Goal: Obtain resource: Download file/media

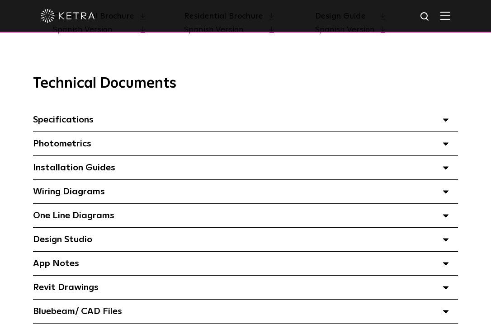
scroll to position [542, 0]
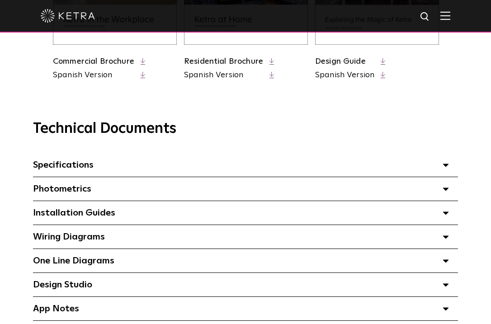
click at [100, 167] on div "Specifications Select checkboxes to use the bulk download option below" at bounding box center [245, 165] width 425 height 24
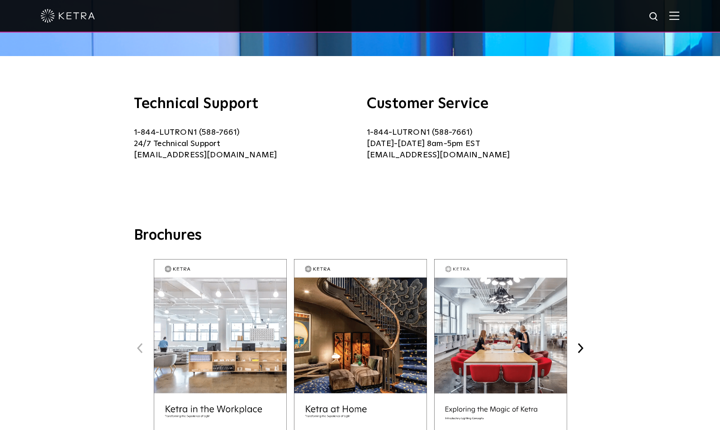
scroll to position [0, 0]
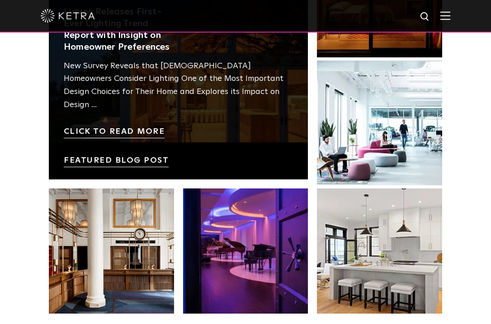
scroll to position [1672, 0]
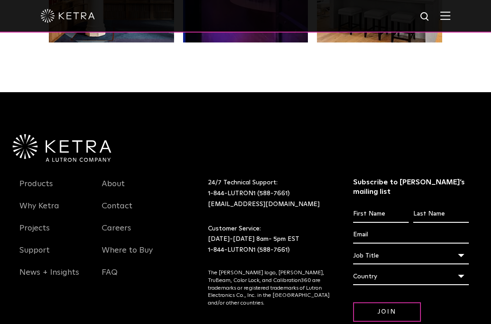
click at [460, 12] on div at bounding box center [245, 16] width 491 height 33
click at [450, 15] on img at bounding box center [445, 15] width 10 height 9
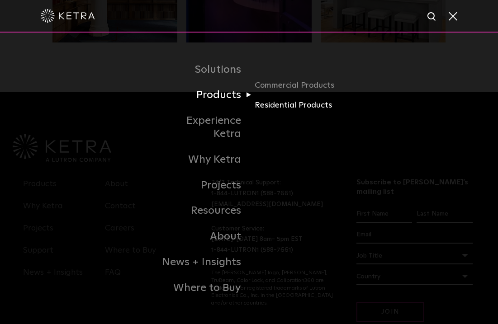
click at [278, 109] on link "Residential Products" at bounding box center [297, 105] width 87 height 13
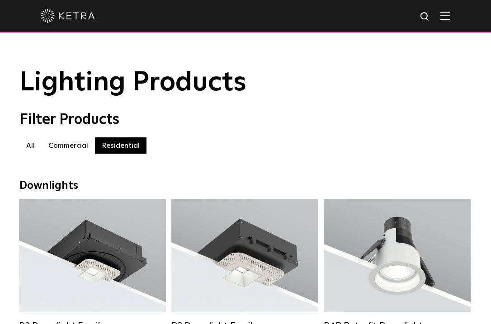
scroll to position [90, 0]
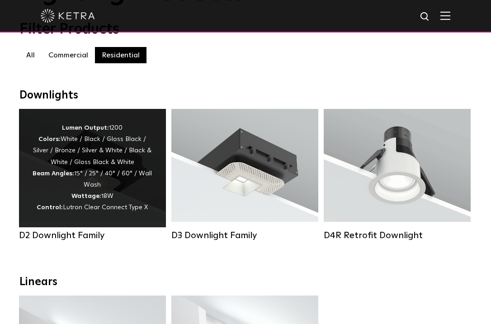
click at [112, 200] on div "Lumen Output: 1200 Colors: White / Black / Gloss Black / Silver / Bronze / Silv…" at bounding box center [93, 167] width 120 height 91
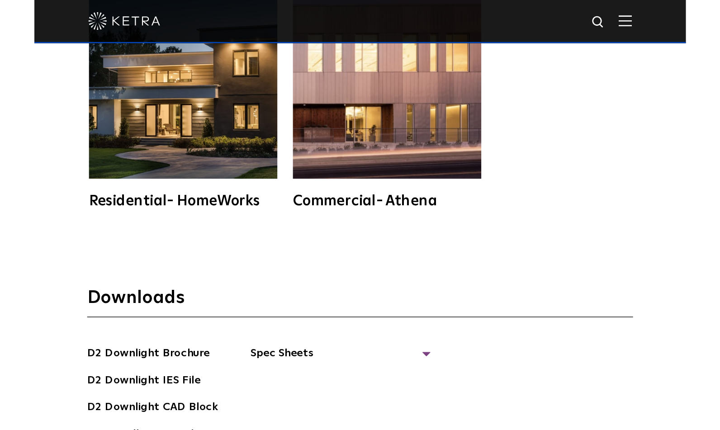
scroll to position [2305, 0]
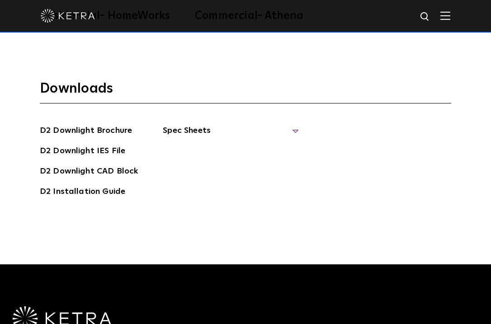
click at [180, 124] on span "Spec Sheets" at bounding box center [231, 134] width 136 height 20
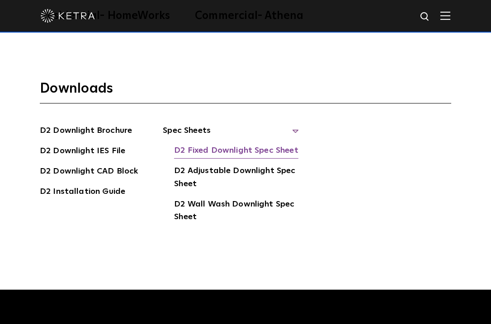
click at [231, 144] on link "D2 Fixed Downlight Spec Sheet" at bounding box center [236, 151] width 124 height 14
